Goal: Task Accomplishment & Management: Manage account settings

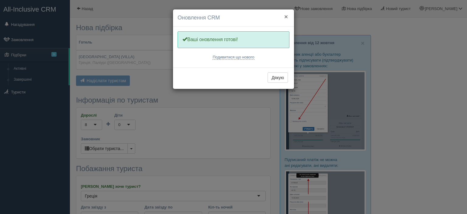
drag, startPoint x: 284, startPoint y: 16, endPoint x: 156, endPoint y: 35, distance: 129.9
click at [284, 16] on button "×" at bounding box center [286, 16] width 4 height 6
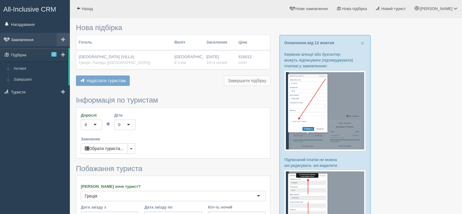
click at [47, 39] on link "Замовлення" at bounding box center [35, 39] width 70 height 13
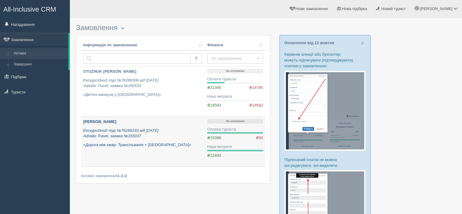
click at [116, 122] on b "DAVYDENKO OKSANA" at bounding box center [99, 121] width 33 height 5
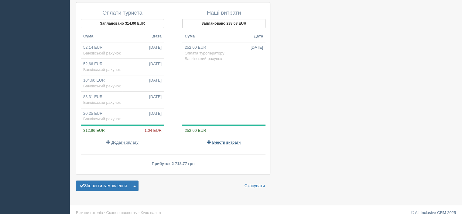
scroll to position [497, 0]
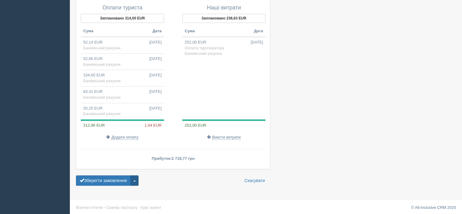
click at [137, 179] on button "button" at bounding box center [135, 180] width 8 height 10
click at [177, 182] on div "Зберегти замовлення Завершити замовлення Активувати замовлення Анулювати замовл…" at bounding box center [173, 180] width 195 height 10
